Goal: Navigation & Orientation: Find specific page/section

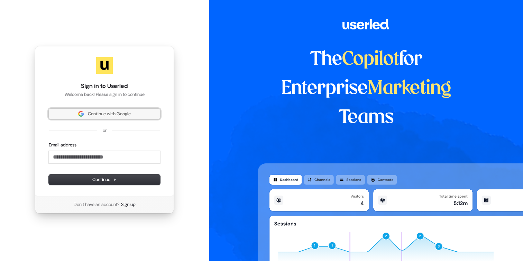
click at [104, 113] on span "Continue with Google" at bounding box center [109, 114] width 43 height 6
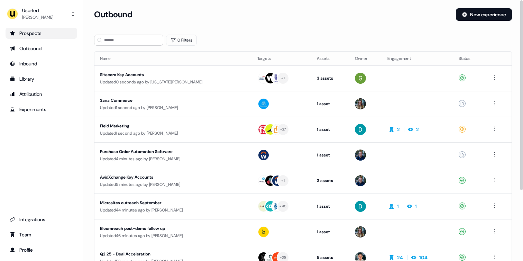
click at [47, 36] on div "Prospects" at bounding box center [41, 33] width 63 height 7
